Goal: Task Accomplishment & Management: Manage account settings

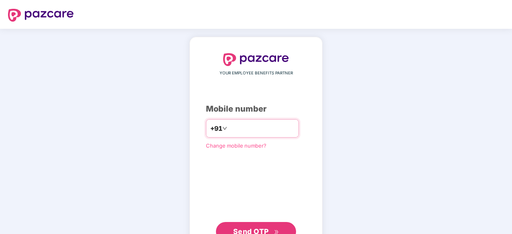
scroll to position [15, 0]
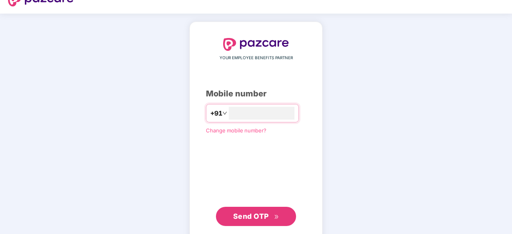
type input "**********"
click at [283, 217] on button "Send OTP" at bounding box center [256, 216] width 80 height 19
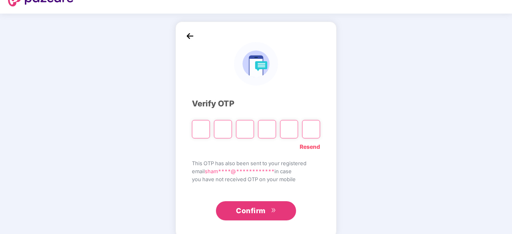
type input "*"
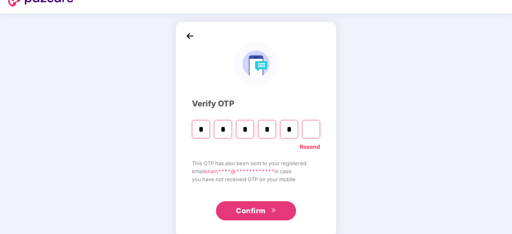
type input "*"
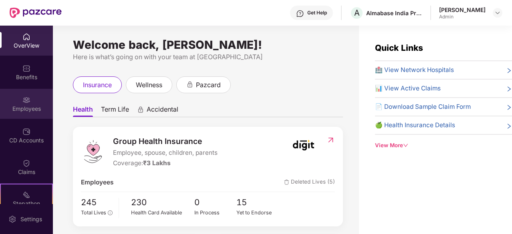
click at [22, 100] on img at bounding box center [26, 100] width 8 height 8
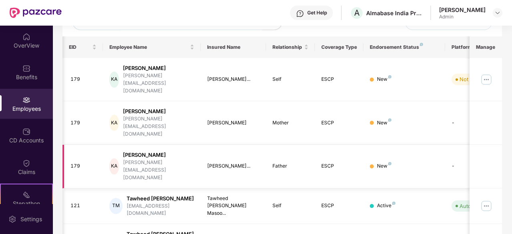
scroll to position [0, 80]
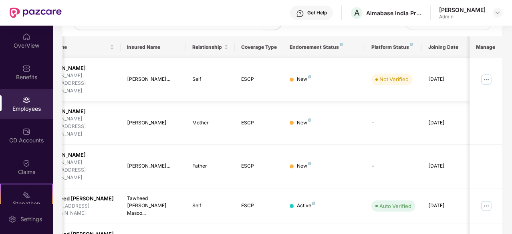
click at [488, 73] on img at bounding box center [485, 79] width 13 height 13
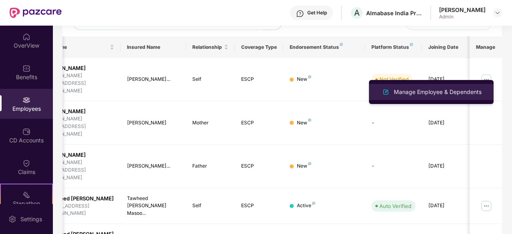
click at [451, 94] on div "Manage Employee & Dependents" at bounding box center [437, 92] width 91 height 9
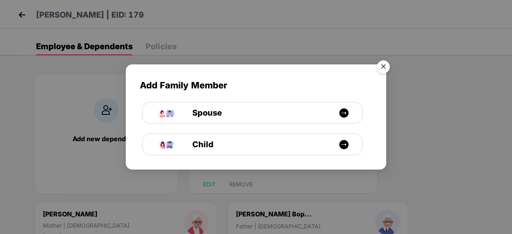
click at [384, 65] on img "Close" at bounding box center [383, 68] width 22 height 22
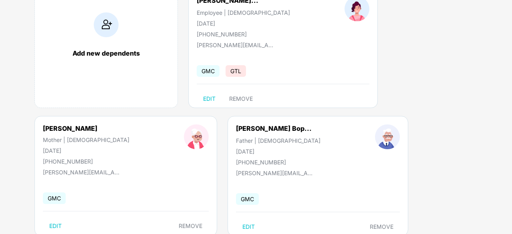
scroll to position [107, 0]
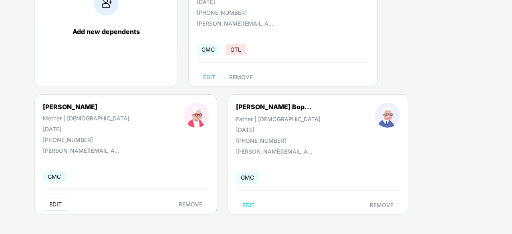
click at [58, 205] on span "EDIT" at bounding box center [55, 204] width 12 height 6
select select "******"
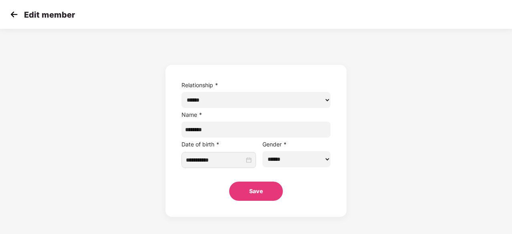
scroll to position [0, 0]
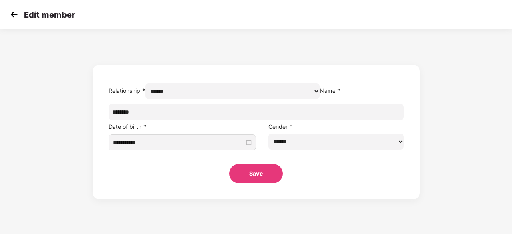
click at [267, 183] on button "Save" at bounding box center [256, 173] width 54 height 19
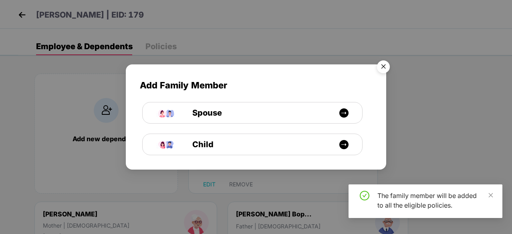
click at [379, 66] on img "Close" at bounding box center [383, 68] width 22 height 22
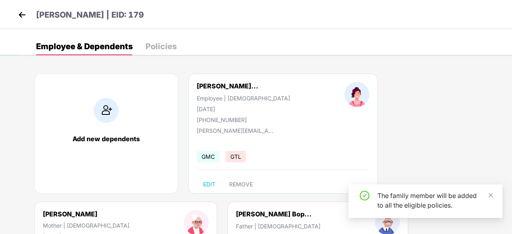
click at [169, 46] on div "Policies" at bounding box center [160, 46] width 31 height 8
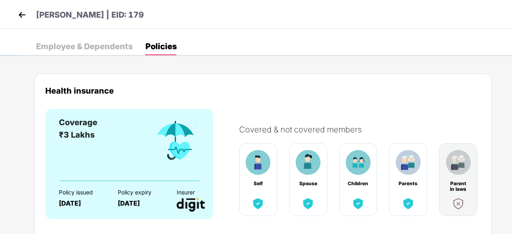
click at [110, 46] on div "Employee & Dependents" at bounding box center [84, 46] width 96 height 8
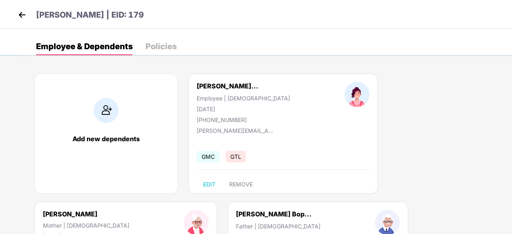
click at [22, 12] on img at bounding box center [22, 15] width 12 height 12
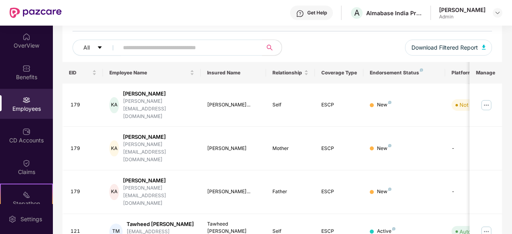
scroll to position [0, 80]
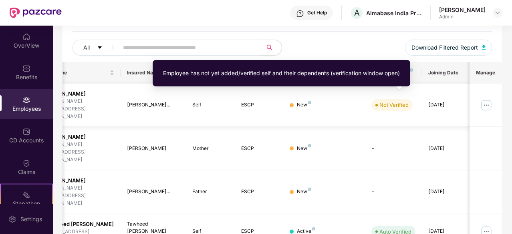
click at [388, 101] on div "Not Verified" at bounding box center [393, 105] width 29 height 8
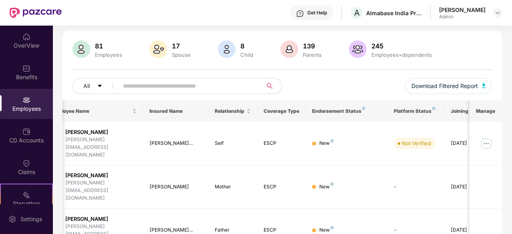
scroll to position [0, 0]
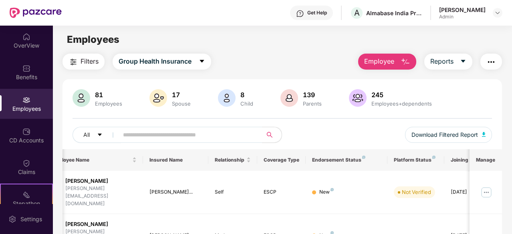
click at [487, 62] on img "button" at bounding box center [491, 62] width 10 height 10
click at [312, 52] on main "Employees Filters Group Health Insurance Employee Reports 81 Employees 17 Spous…" at bounding box center [282, 143] width 458 height 234
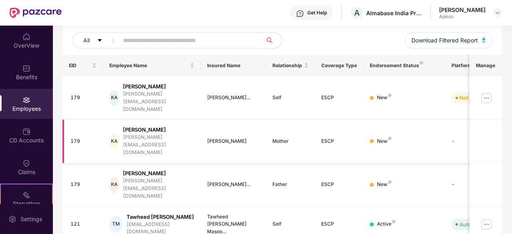
scroll to position [107, 0]
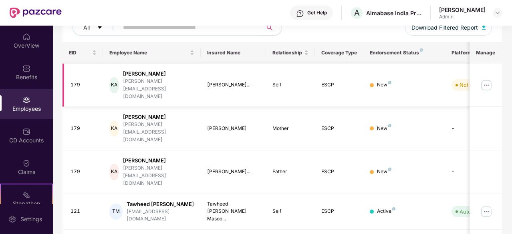
click at [488, 79] on img at bounding box center [485, 85] width 13 height 13
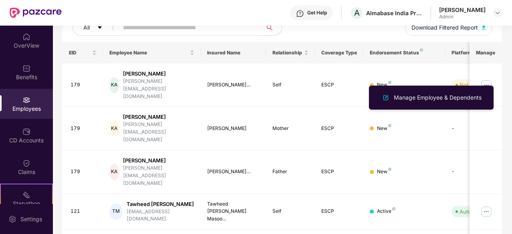
click at [427, 55] on div "Endorsement Status" at bounding box center [403, 53] width 68 height 6
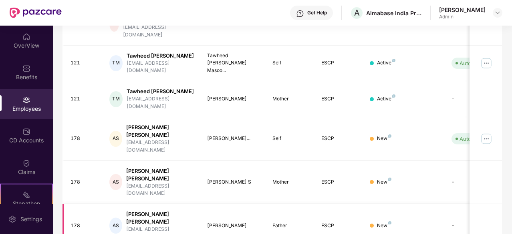
scroll to position [0, 0]
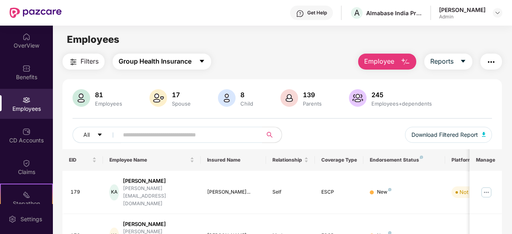
click at [191, 65] on span "Group Health Insurance" at bounding box center [154, 61] width 73 height 10
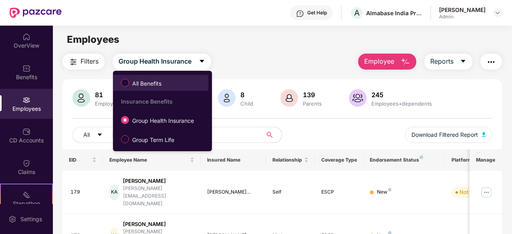
click at [174, 83] on span "All Benefits" at bounding box center [160, 83] width 87 height 14
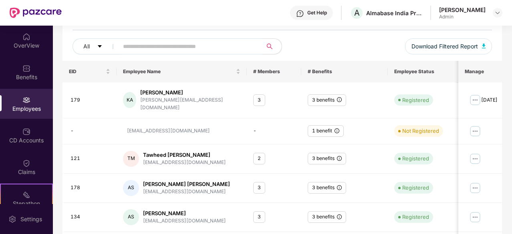
scroll to position [89, 0]
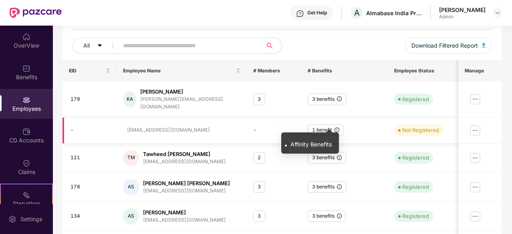
click at [338, 128] on icon "info-circle" at bounding box center [336, 130] width 5 height 5
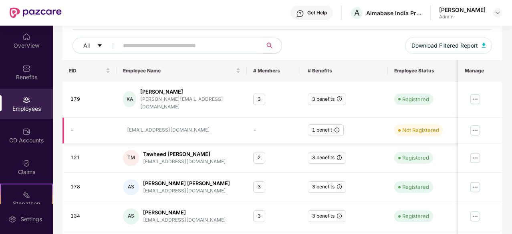
click at [472, 125] on img at bounding box center [475, 130] width 13 height 13
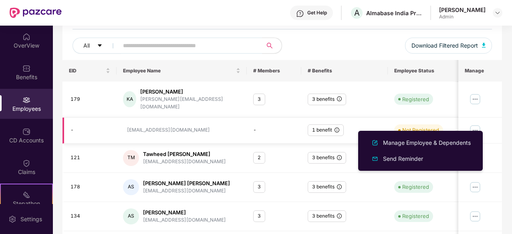
click at [349, 123] on td "1 benefit" at bounding box center [344, 131] width 87 height 26
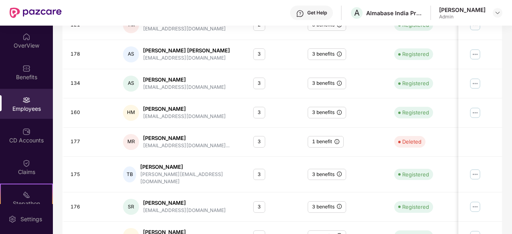
scroll to position [253, 0]
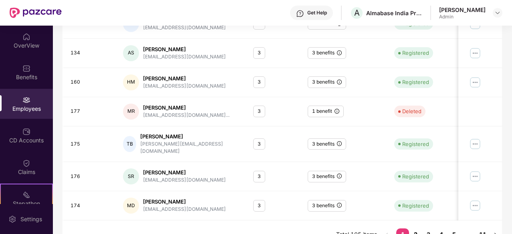
click at [419, 229] on link "2" at bounding box center [415, 235] width 13 height 12
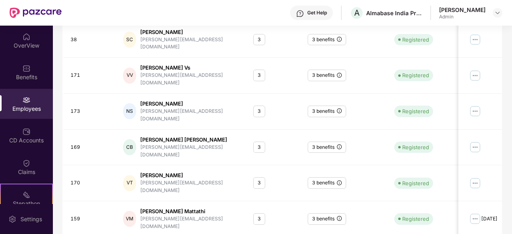
scroll to position [256, 0]
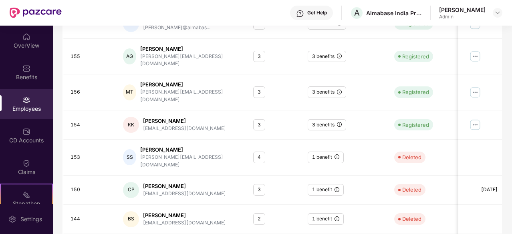
scroll to position [255, 0]
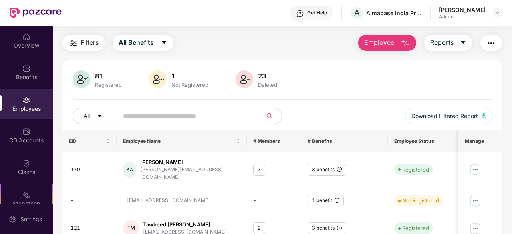
scroll to position [19, 0]
click at [273, 85] on div "Deleted" at bounding box center [267, 84] width 22 height 6
click at [289, 90] on div "81 Registered 1 Not Registered 23 Deleted All Download Filtered Report" at bounding box center [281, 100] width 439 height 60
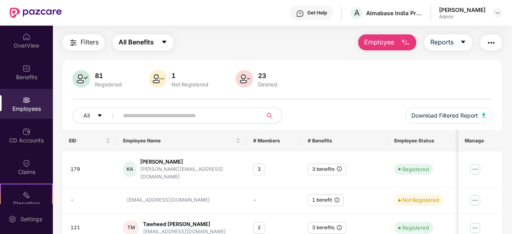
click at [150, 47] on button "All Benefits" at bounding box center [142, 42] width 61 height 16
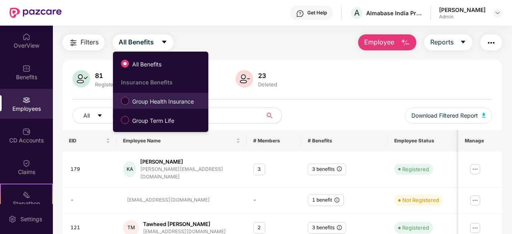
click at [167, 98] on span "Group Health Insurance" at bounding box center [163, 101] width 68 height 9
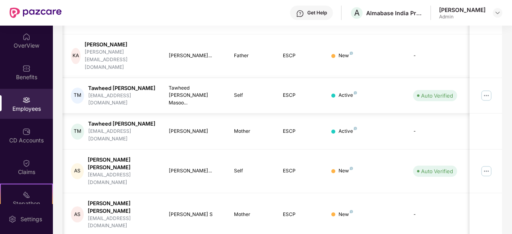
scroll to position [256, 0]
